Goal: Information Seeking & Learning: Learn about a topic

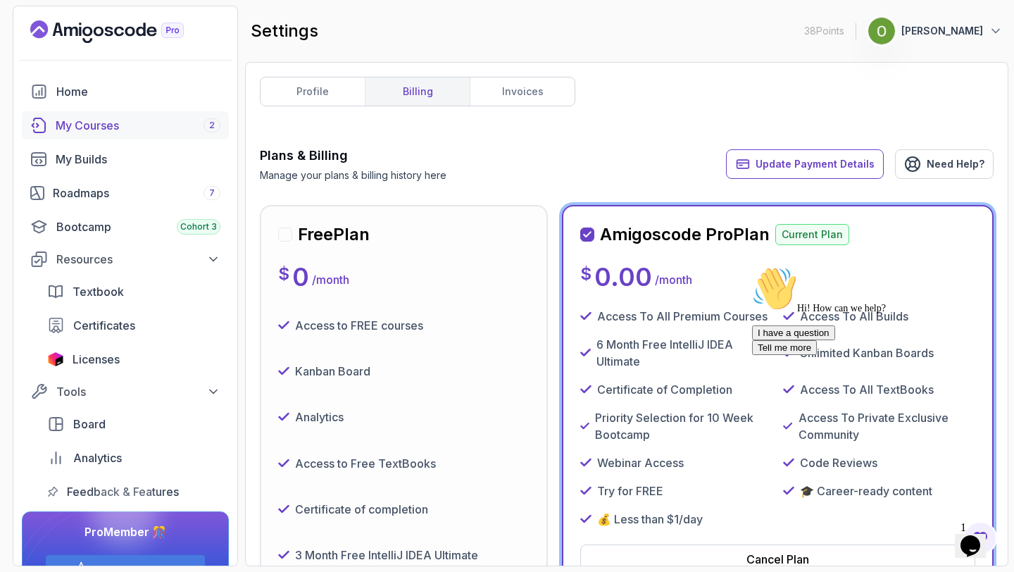
click at [100, 124] on div "My Courses 2" at bounding box center [138, 125] width 165 height 17
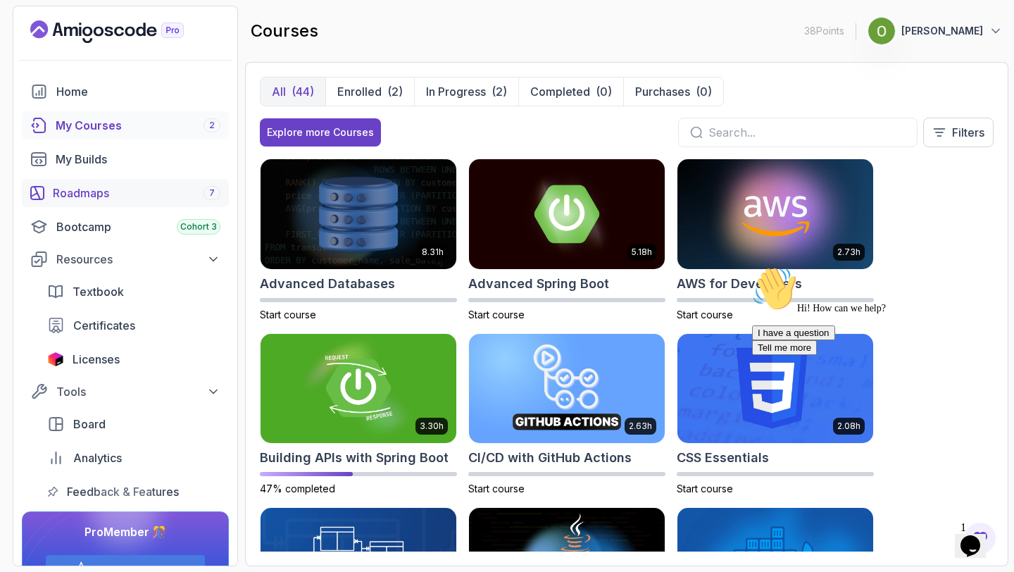
click at [83, 183] on link "Roadmaps 7" at bounding box center [125, 193] width 207 height 28
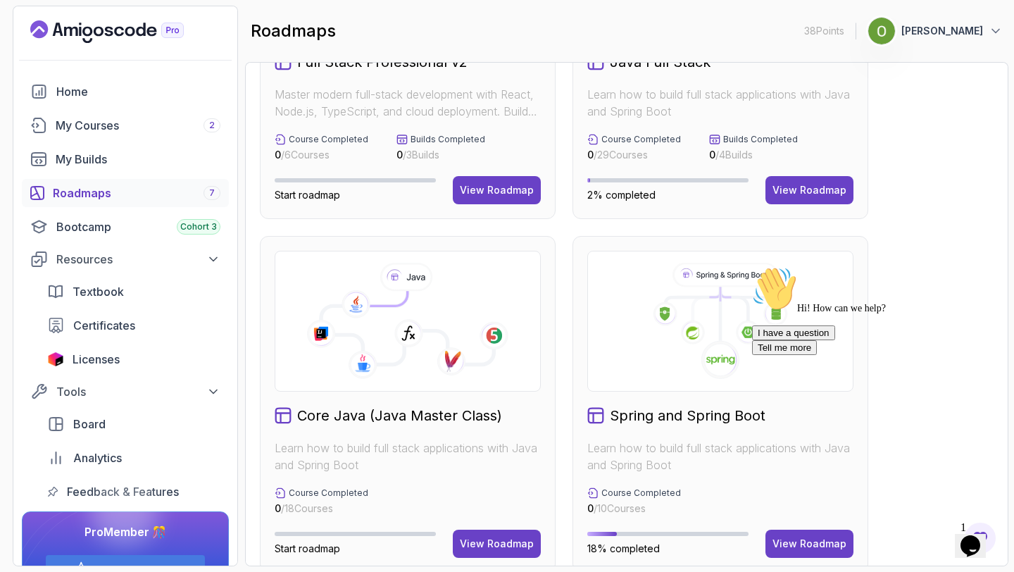
scroll to position [262, 0]
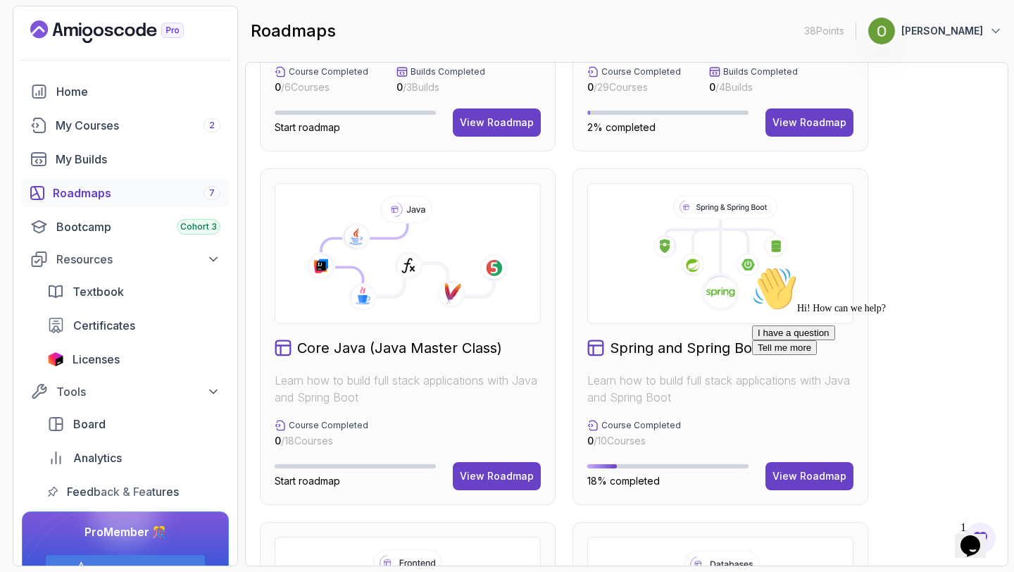
click at [782, 355] on div "I have a question Tell me more" at bounding box center [879, 340] width 254 height 30
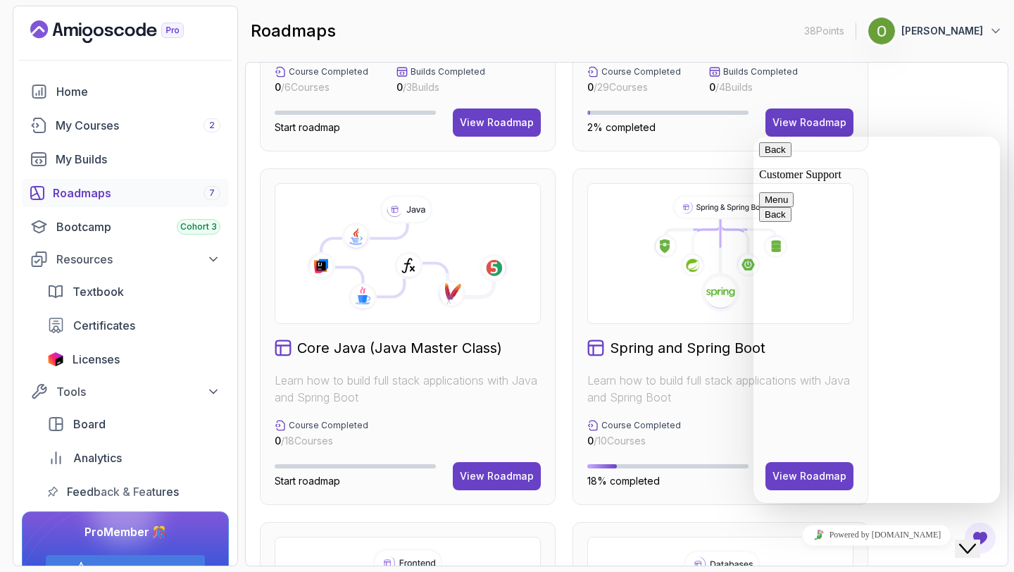
click at [773, 157] on button "Back" at bounding box center [775, 149] width 32 height 15
click at [963, 544] on div "Close Chat This icon closes the chat window." at bounding box center [967, 548] width 17 height 17
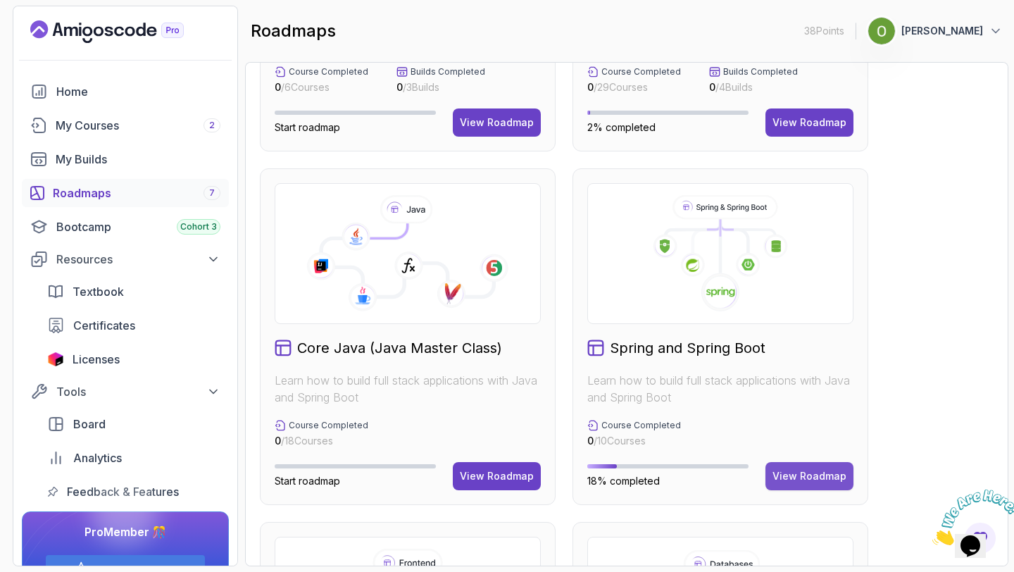
click at [812, 471] on div "View Roadmap" at bounding box center [810, 476] width 74 height 14
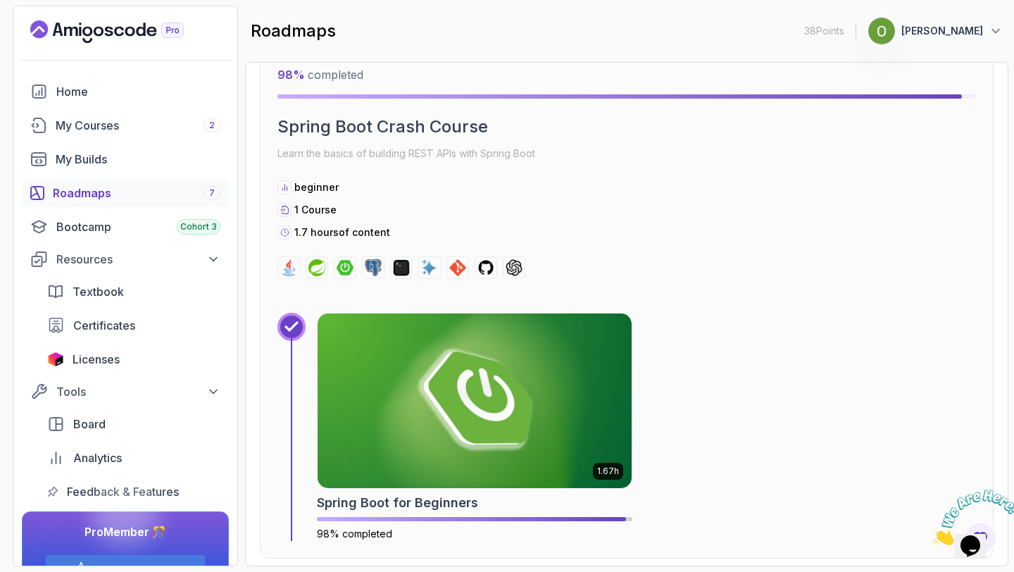
scroll to position [426, 0]
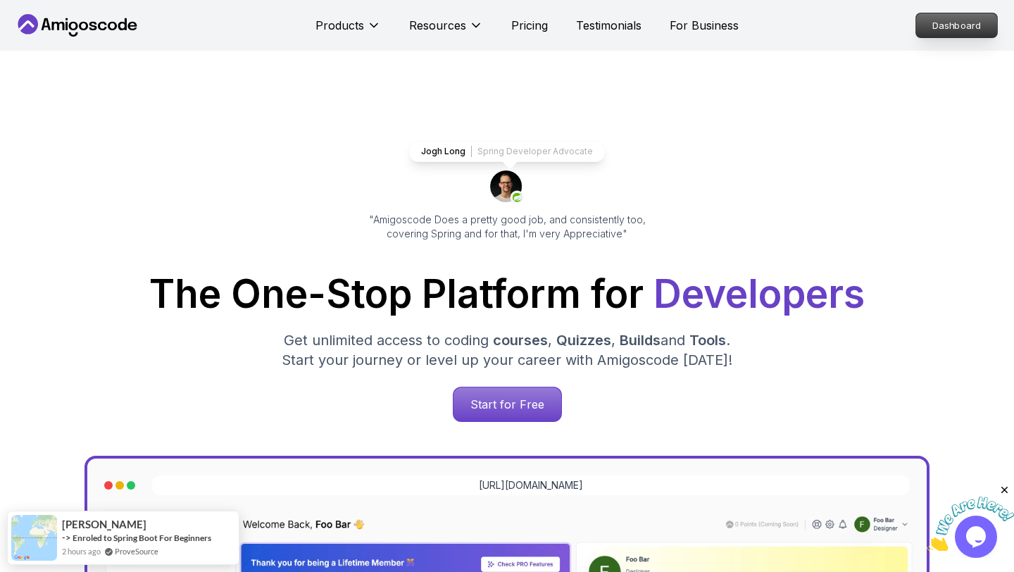
click at [942, 20] on p "Dashboard" at bounding box center [956, 25] width 81 height 24
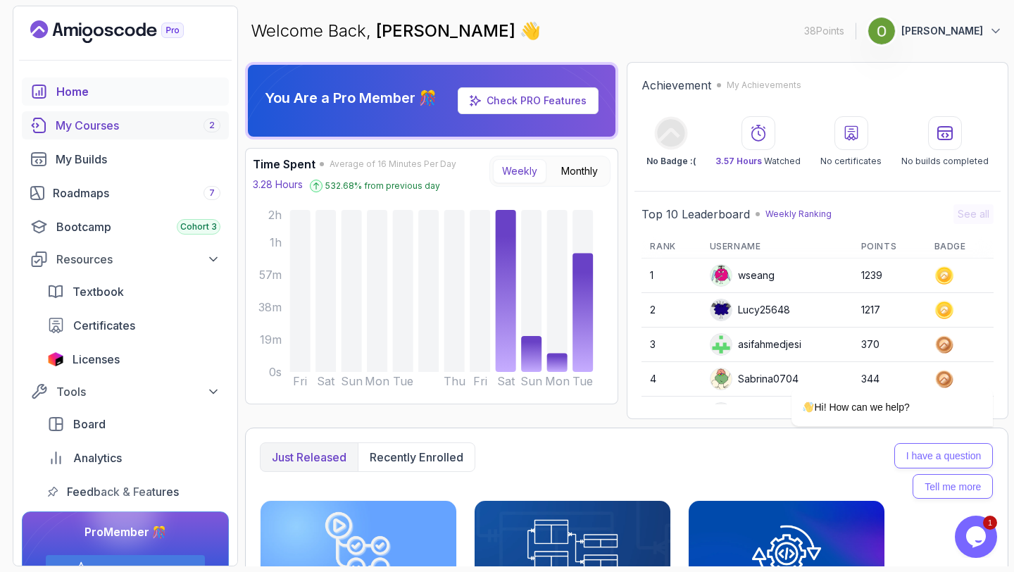
click at [127, 123] on div "My Courses 2" at bounding box center [138, 125] width 165 height 17
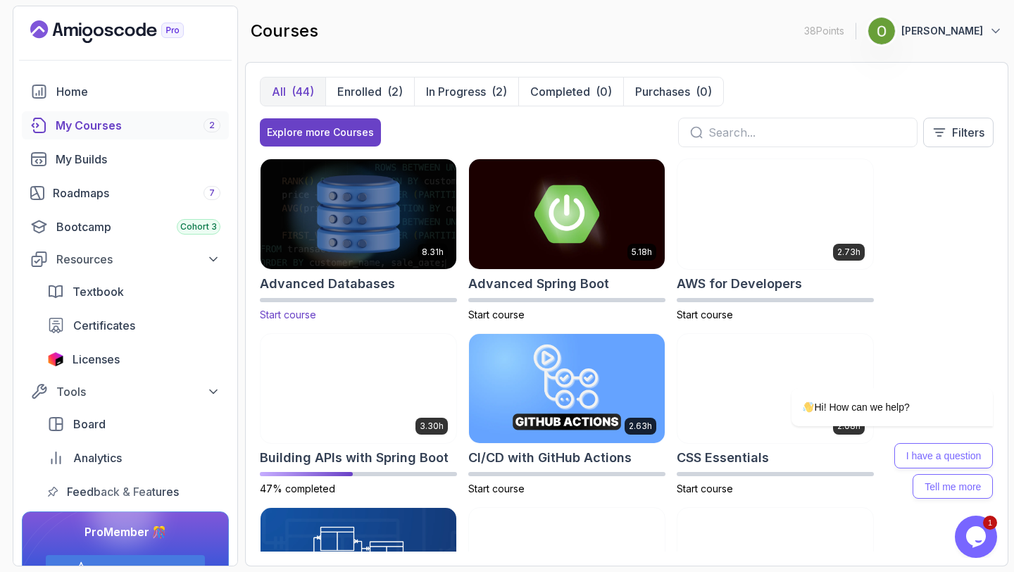
scroll to position [181, 0]
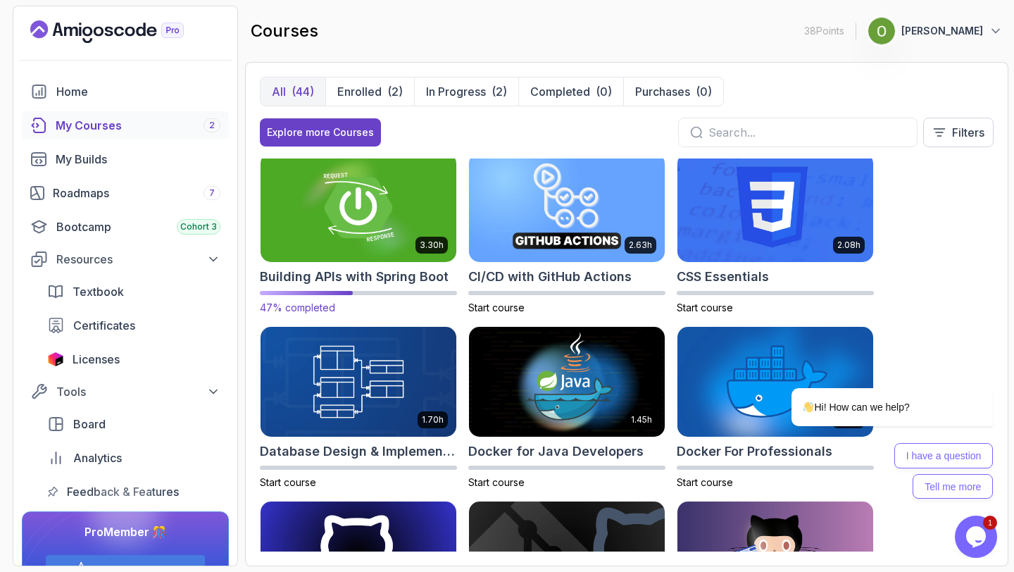
click at [345, 238] on img at bounding box center [359, 207] width 206 height 115
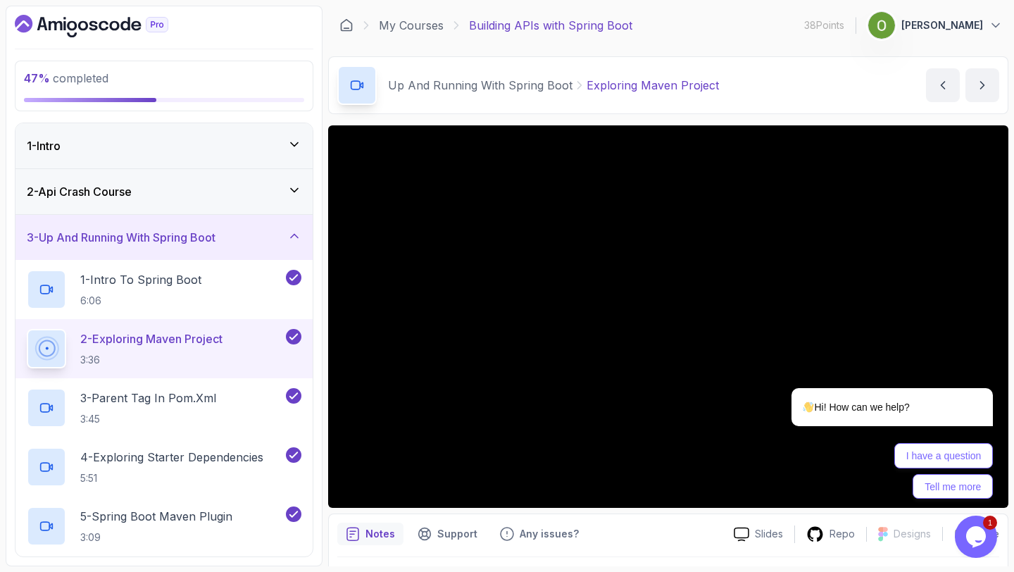
click at [90, 245] on h3 "3 - Up And Running With Spring Boot" at bounding box center [121, 237] width 189 height 17
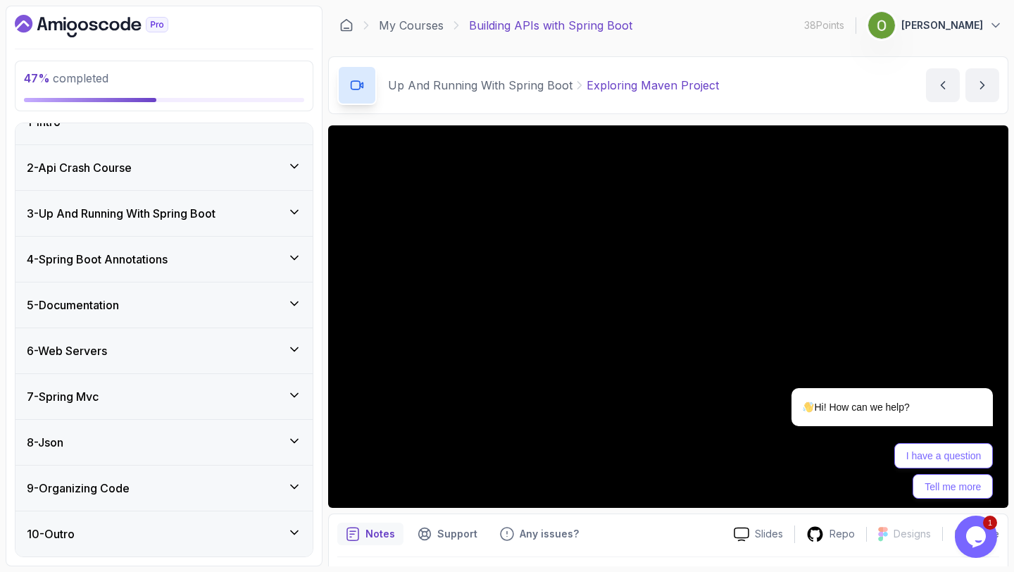
scroll to position [24, 0]
click at [70, 348] on h3 "6 - Web Servers" at bounding box center [67, 350] width 80 height 17
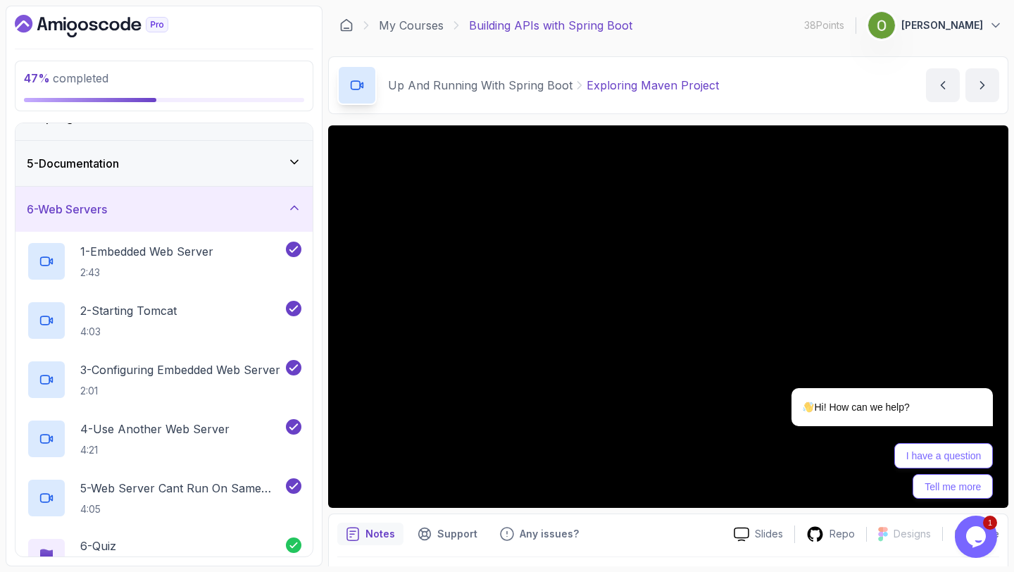
click at [94, 203] on h3 "6 - Web Servers" at bounding box center [67, 209] width 80 height 17
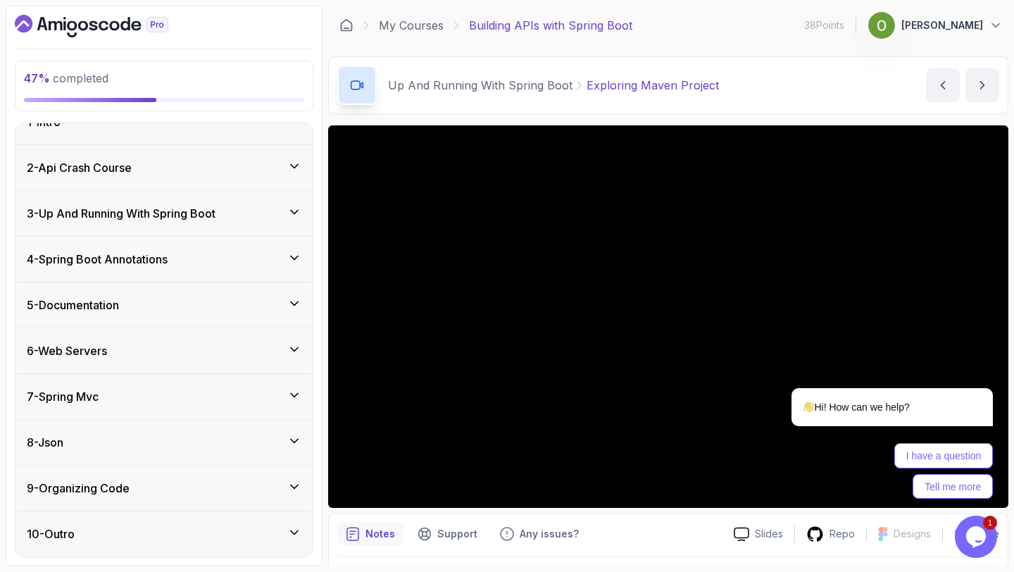
click at [97, 444] on div "8 - Json" at bounding box center [164, 442] width 275 height 17
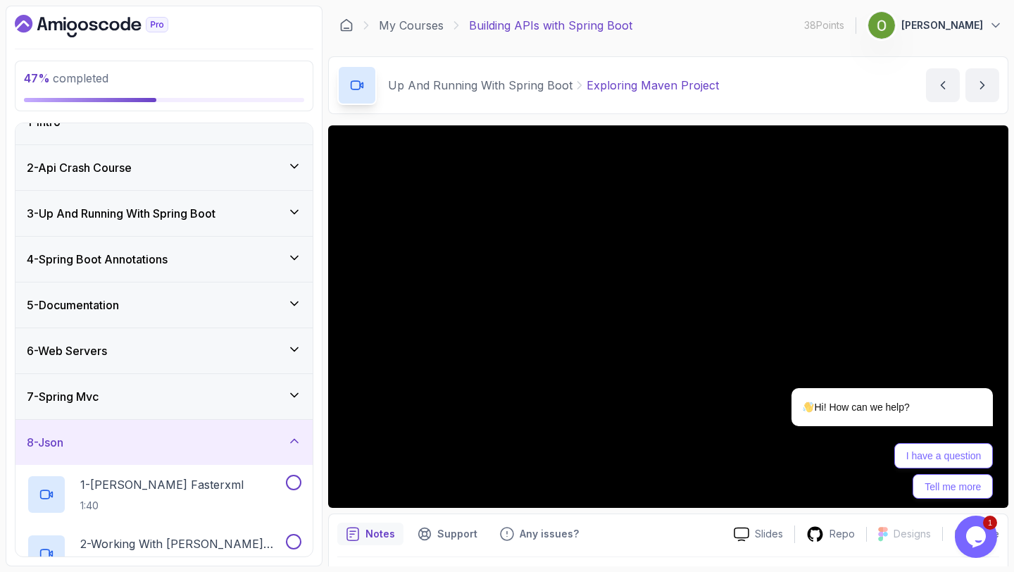
scroll to position [191, 0]
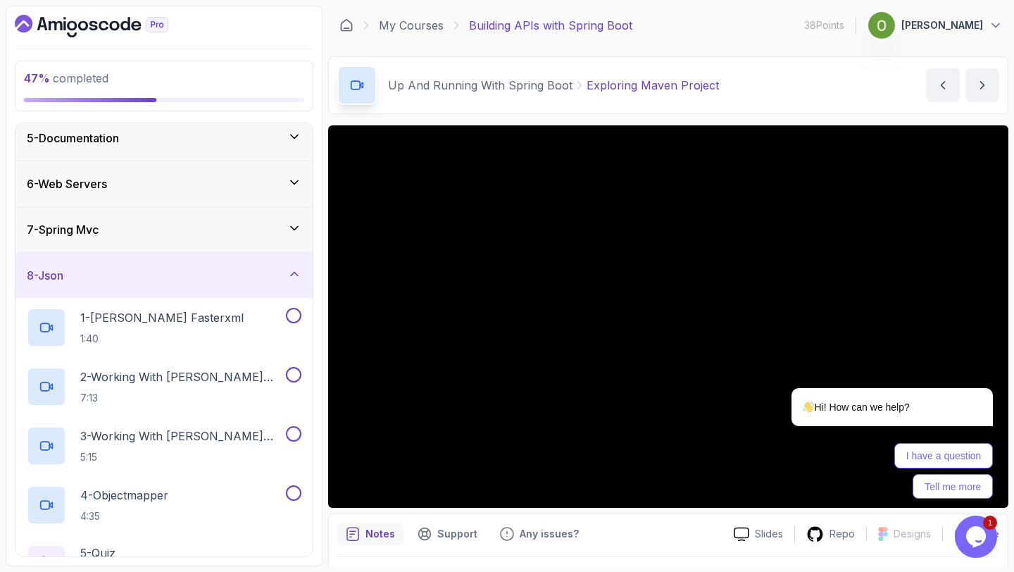
click at [63, 282] on h3 "8 - Json" at bounding box center [45, 275] width 37 height 17
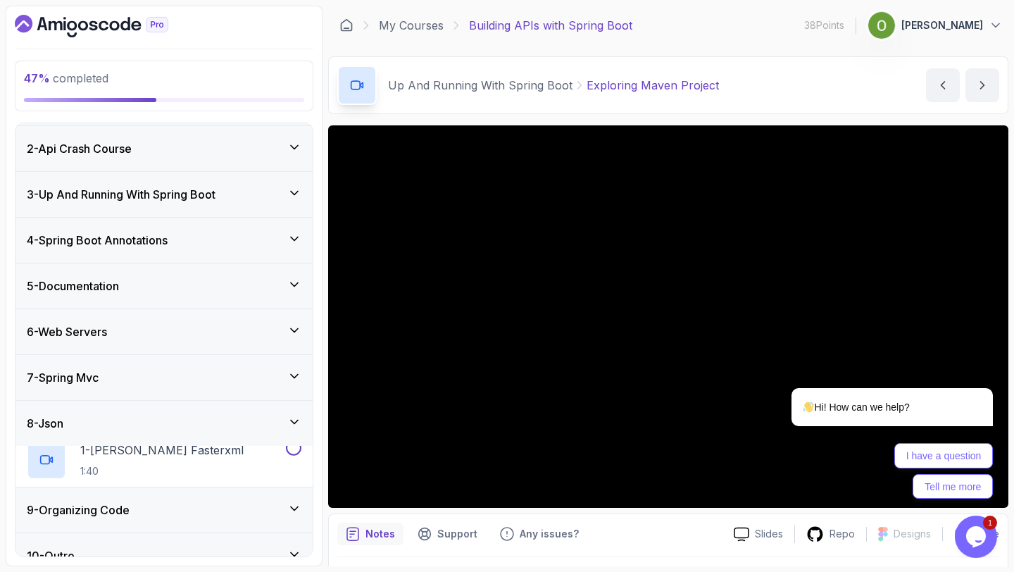
scroll to position [24, 0]
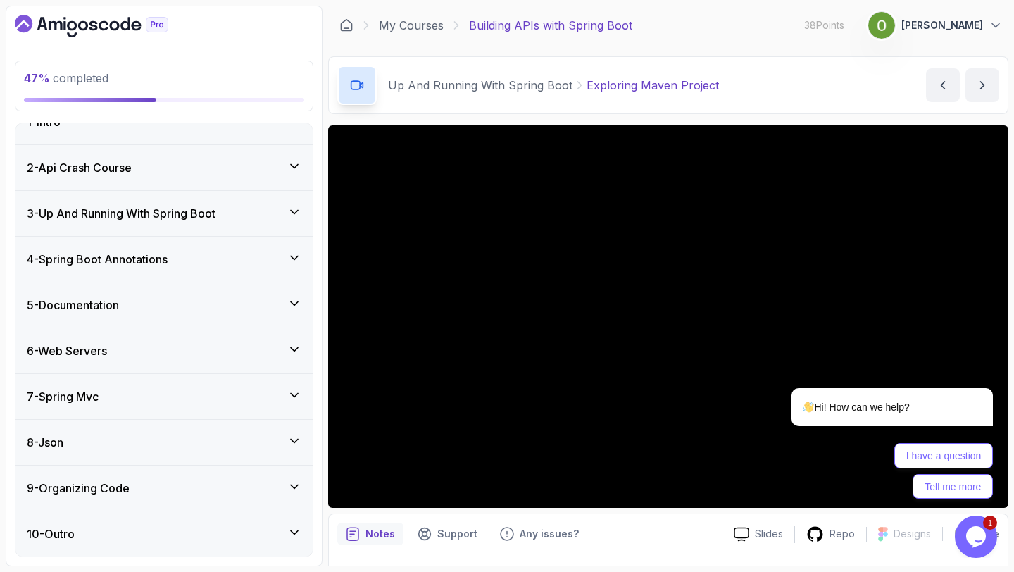
click at [68, 392] on h3 "7 - Spring Mvc" at bounding box center [63, 396] width 72 height 17
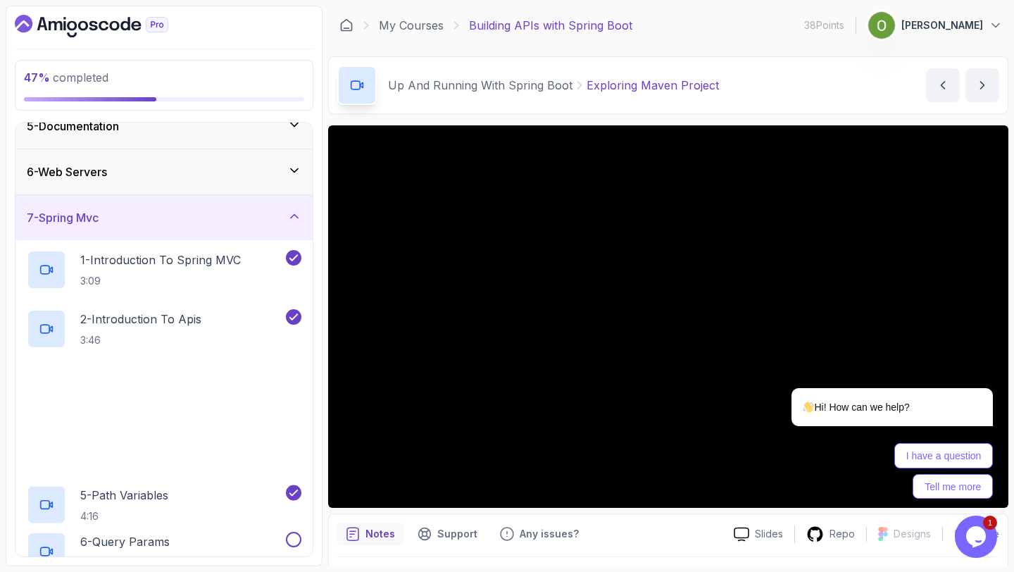
scroll to position [394, 0]
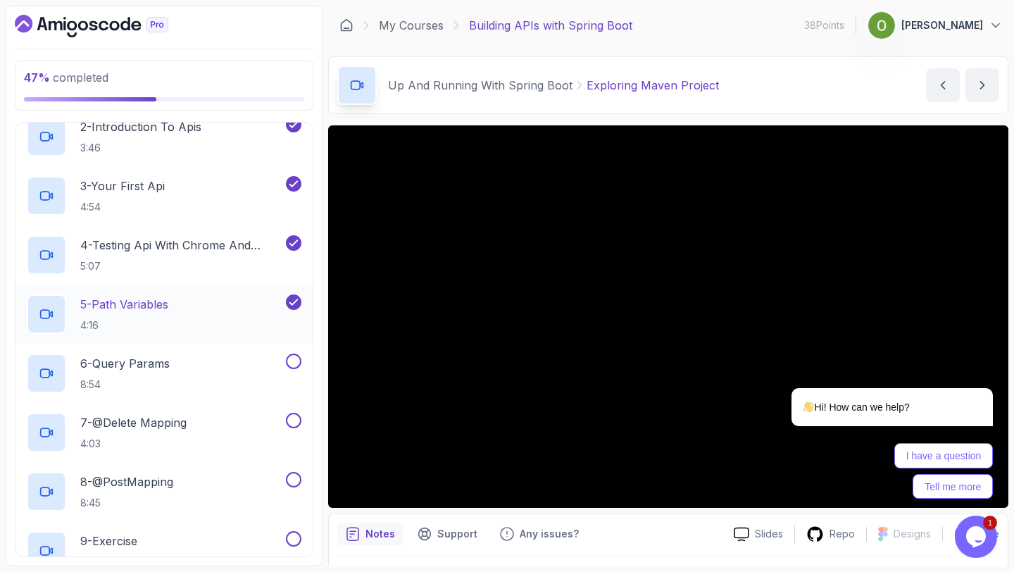
click at [153, 301] on p "5 - Path Variables" at bounding box center [124, 304] width 88 height 17
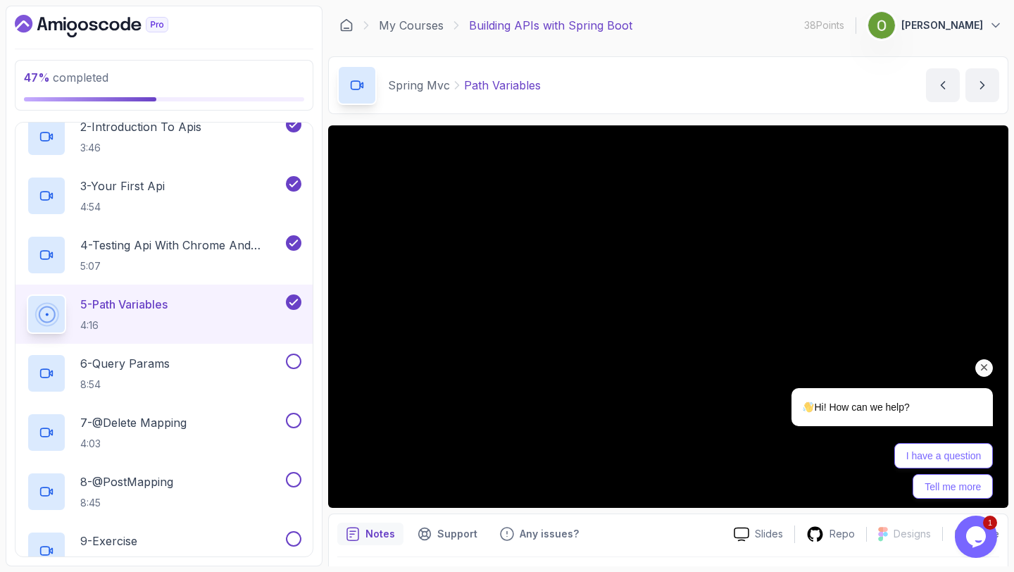
click at [988, 363] on icon "Chat attention grabber" at bounding box center [984, 367] width 13 height 13
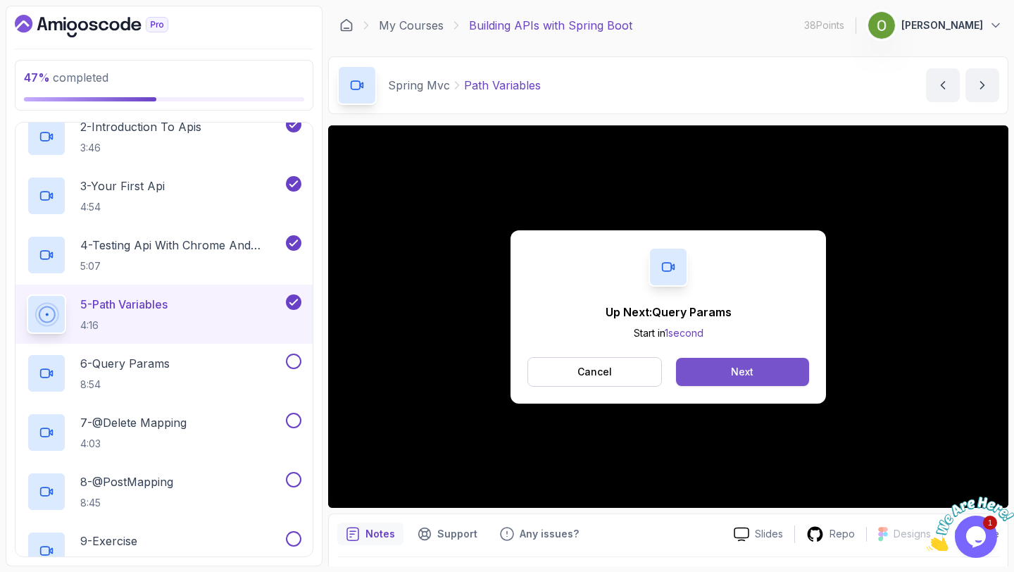
click at [732, 375] on div "Next" at bounding box center [742, 372] width 23 height 14
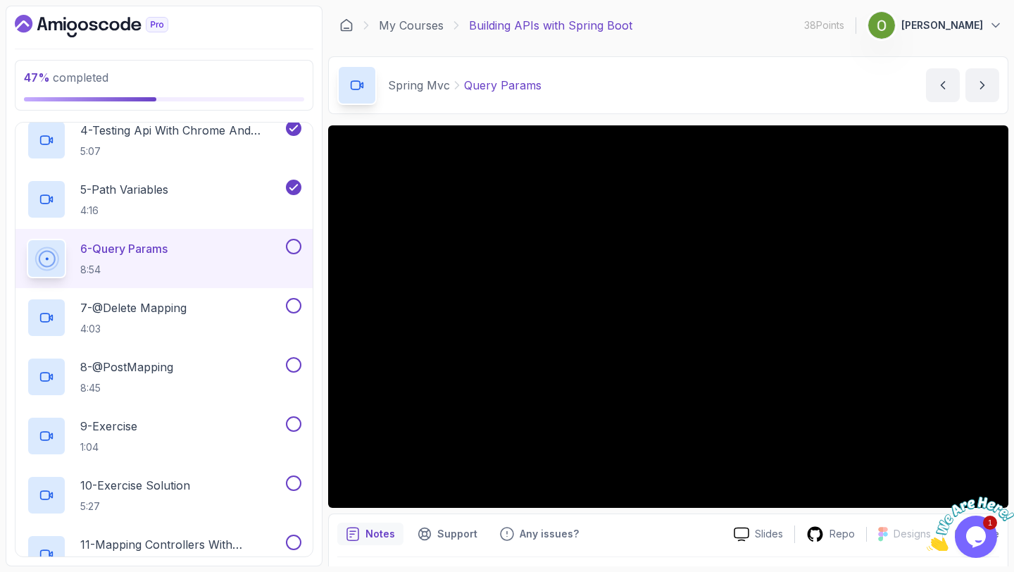
scroll to position [390, 0]
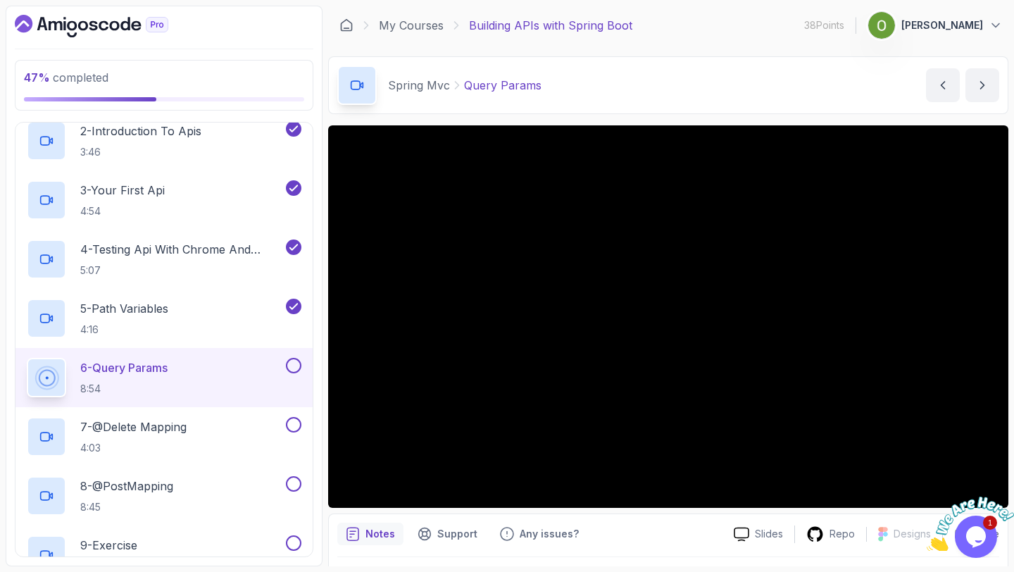
click at [992, 490] on div at bounding box center [970, 518] width 87 height 68
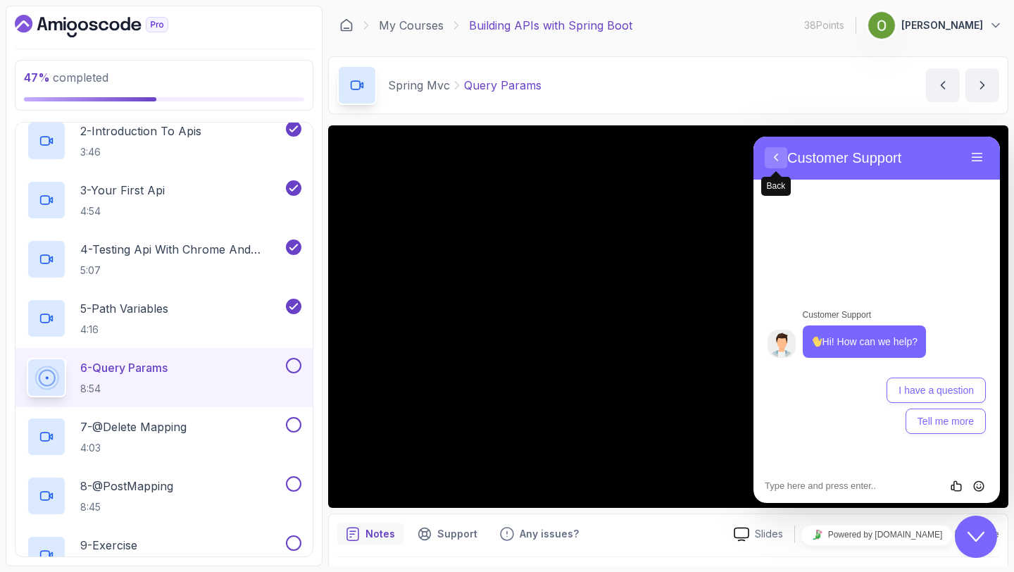
click at [778, 156] on button "Back" at bounding box center [776, 157] width 23 height 21
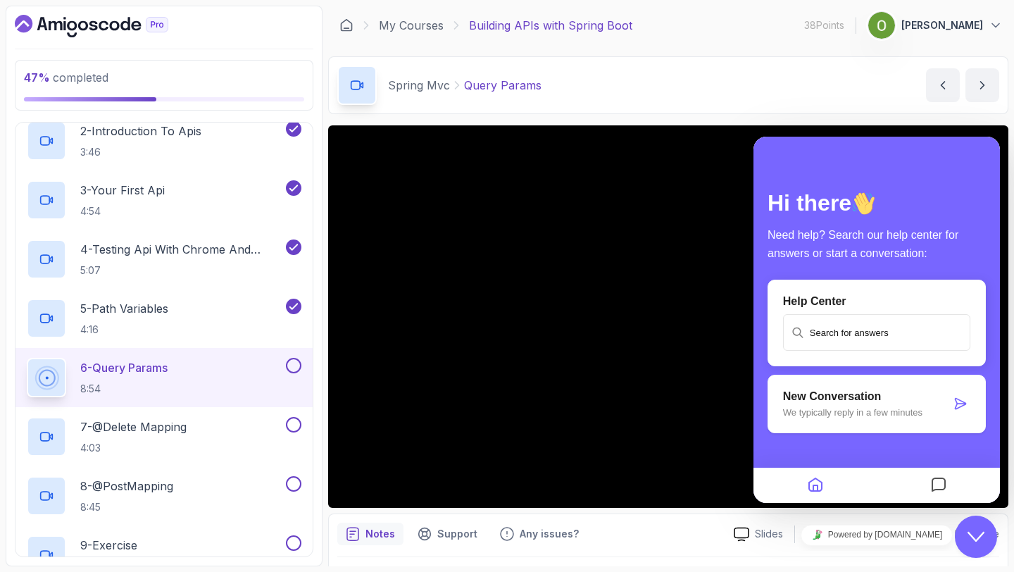
click at [974, 533] on icon "Close Chat This icon closes the chat window." at bounding box center [976, 536] width 17 height 17
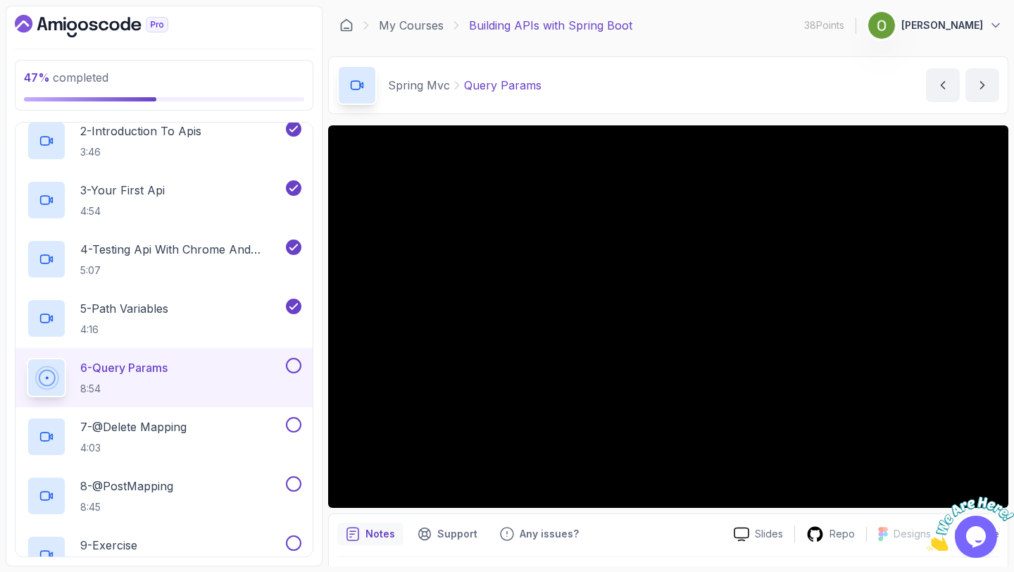
click at [995, 490] on div at bounding box center [970, 518] width 87 height 68
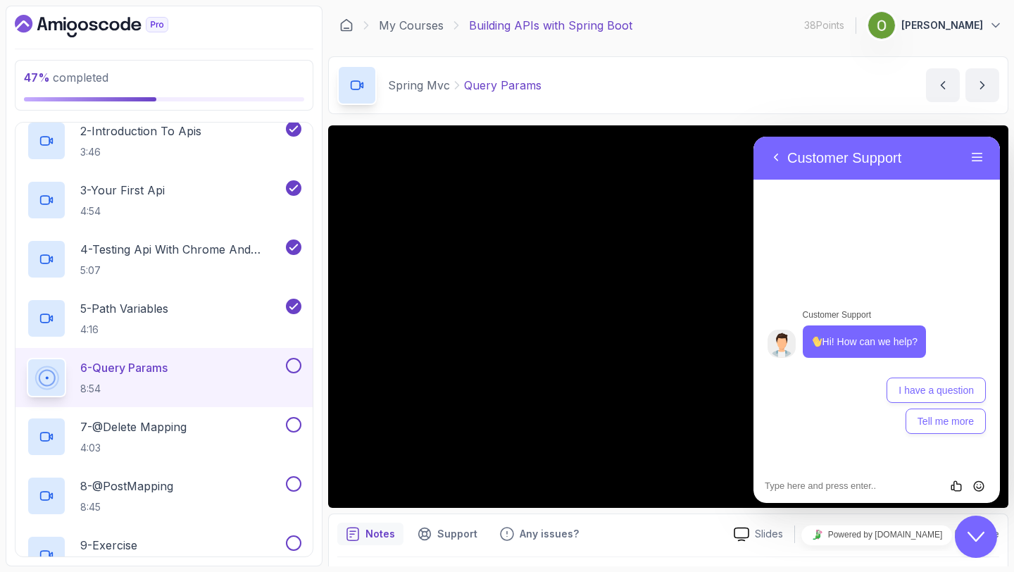
click at [975, 532] on icon "Close Chat This icon closes the chat window." at bounding box center [976, 536] width 17 height 17
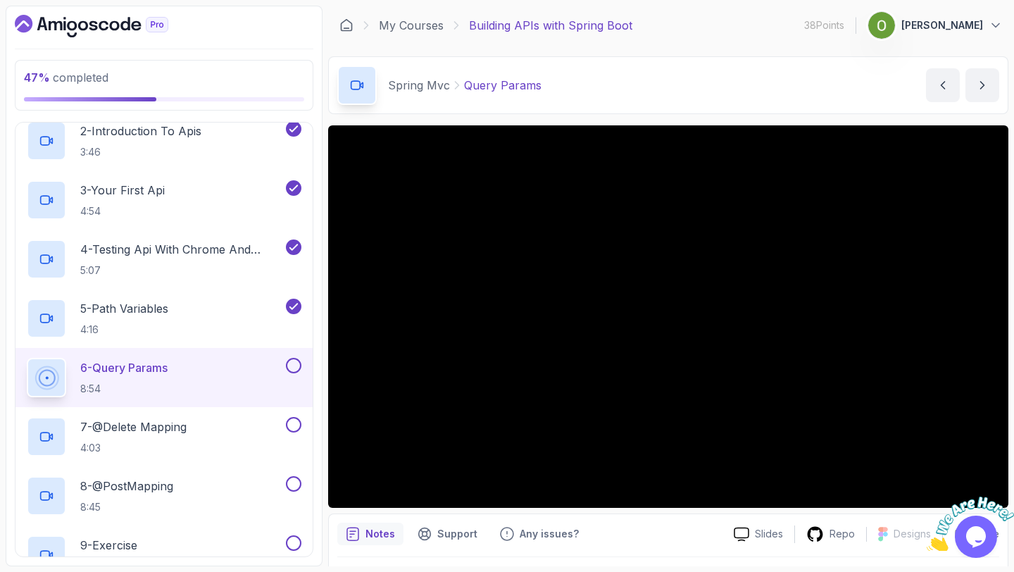
click at [990, 488] on div at bounding box center [970, 518] width 87 height 68
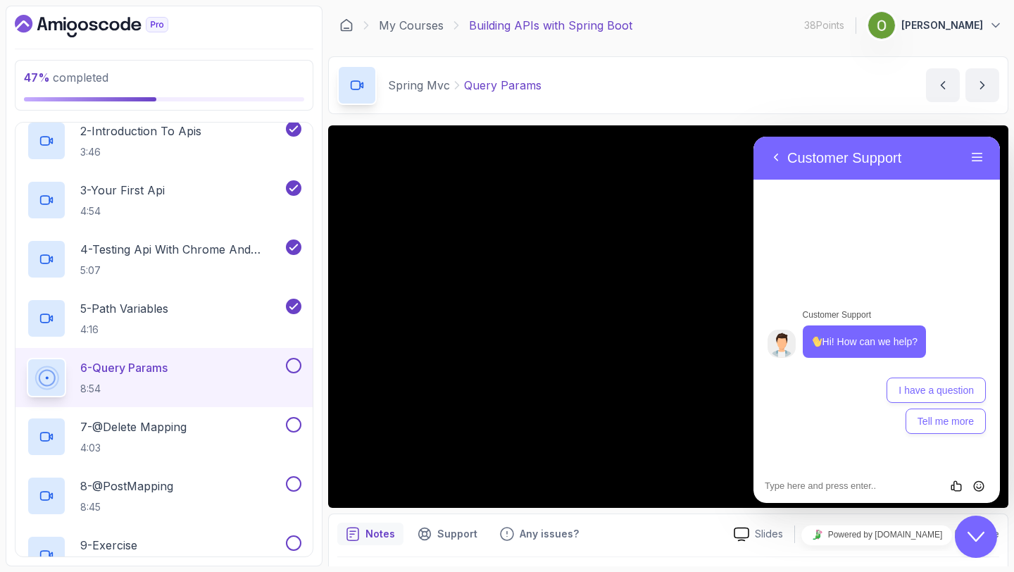
drag, startPoint x: 980, startPoint y: 535, endPoint x: 1008, endPoint y: 561, distance: 37.9
click at [980, 535] on icon "$i18n('chat', 'chat_widget')" at bounding box center [976, 537] width 17 height 10
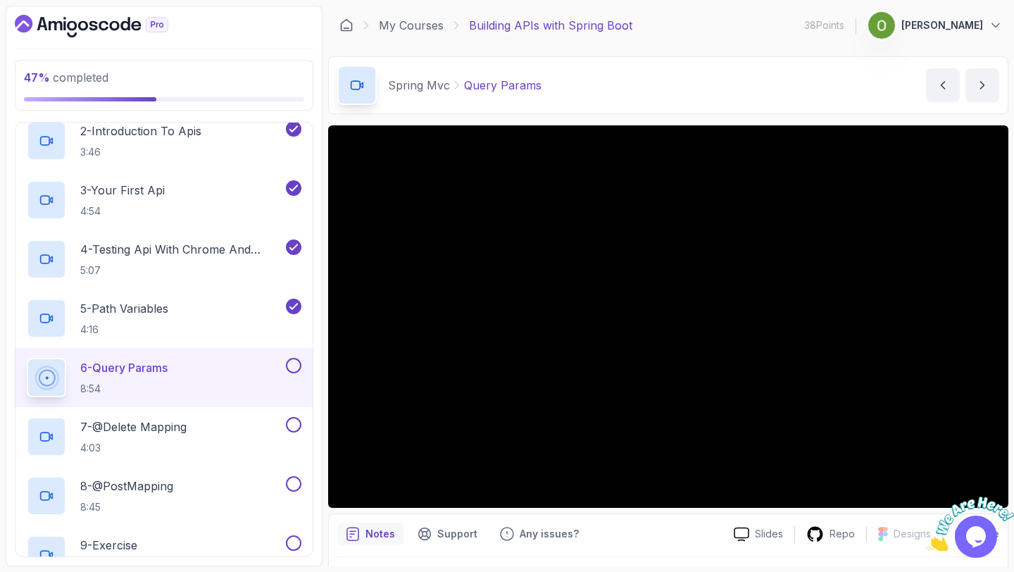
click at [989, 486] on div at bounding box center [970, 518] width 87 height 68
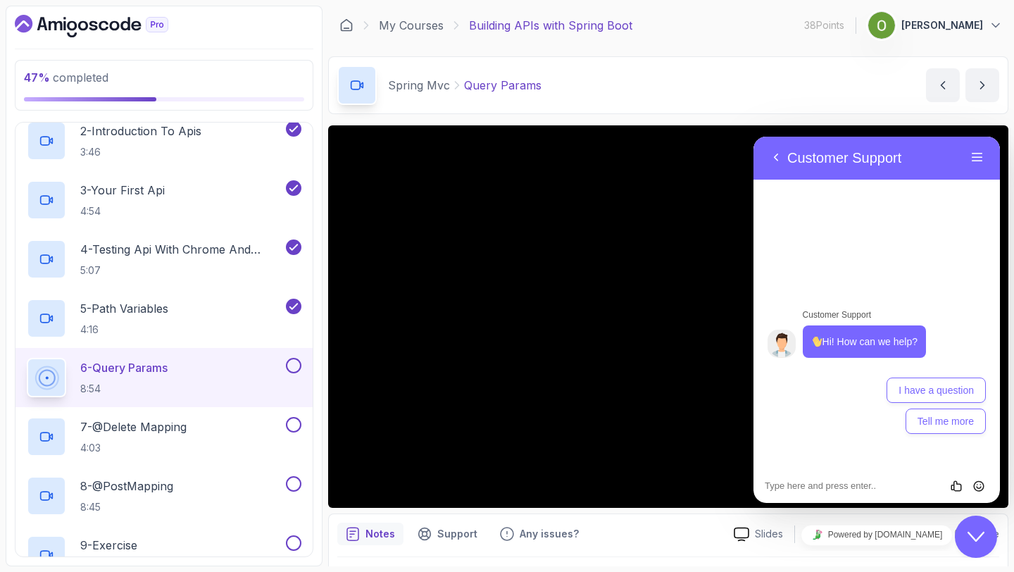
click at [975, 534] on icon "Close Chat This icon closes the chat window." at bounding box center [976, 536] width 17 height 17
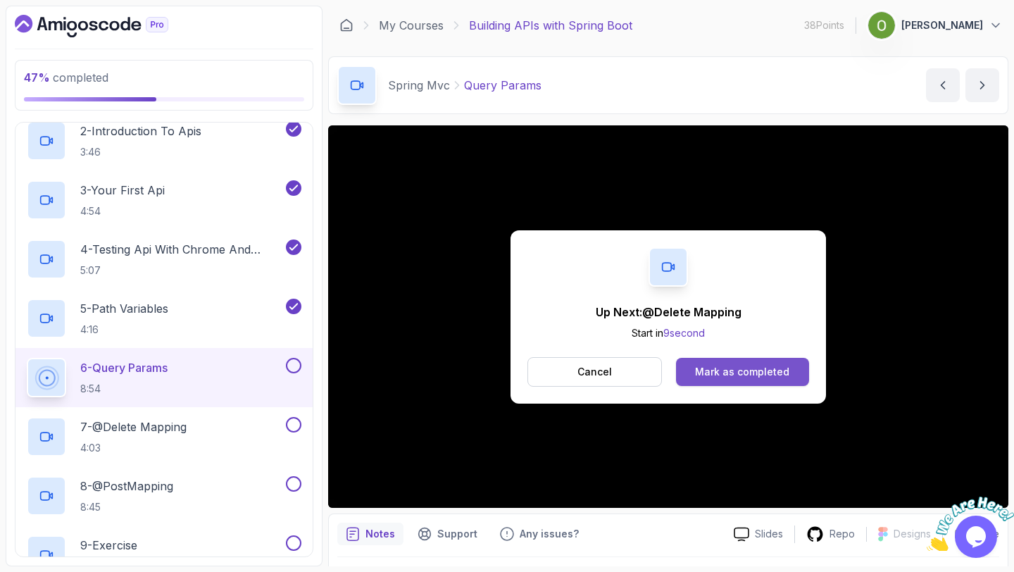
click at [713, 361] on button "Mark as completed" at bounding box center [742, 372] width 133 height 28
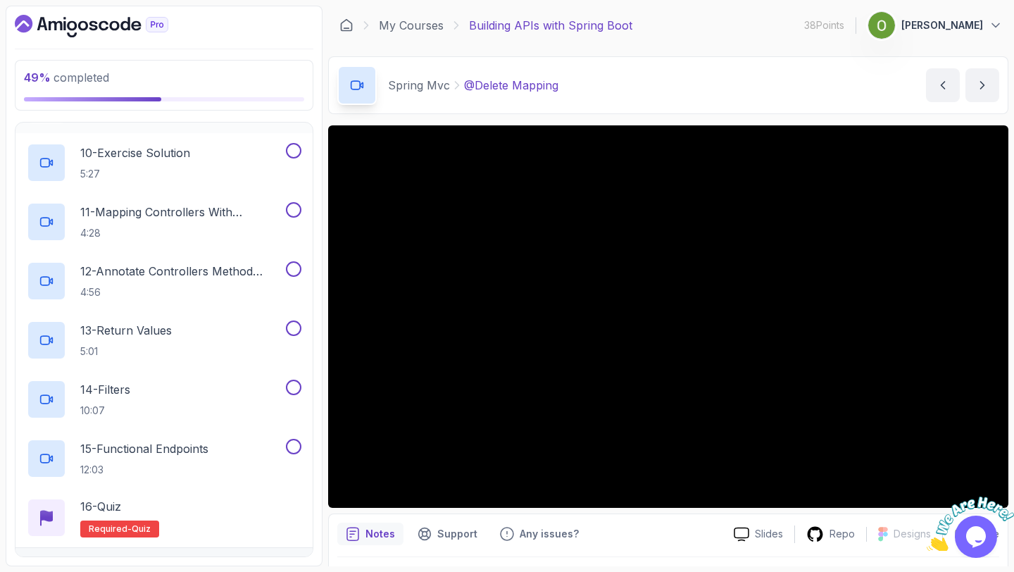
scroll to position [741, 0]
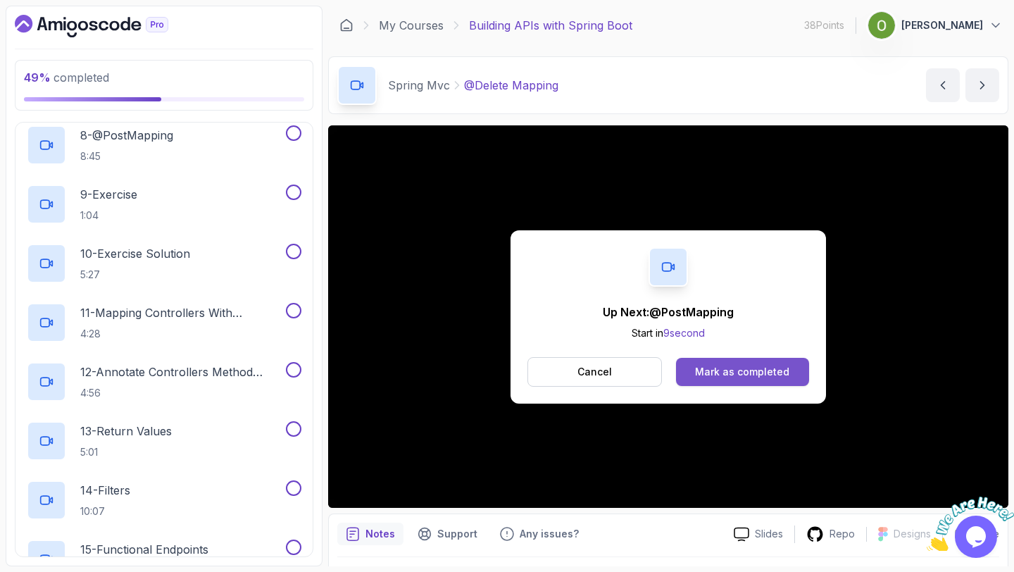
click at [758, 370] on div "Mark as completed" at bounding box center [742, 372] width 94 height 14
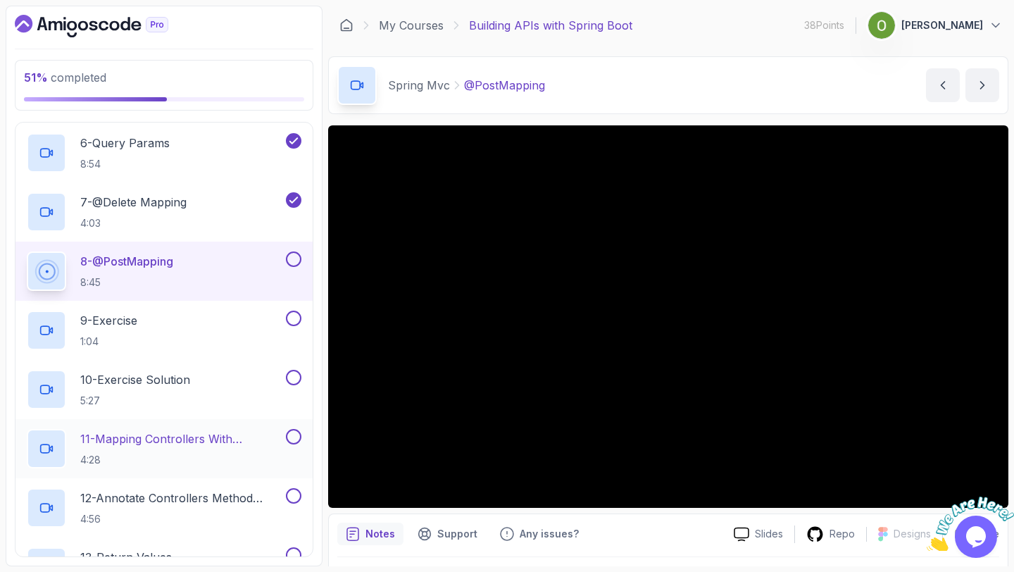
scroll to position [569, 0]
